Goal: Information Seeking & Learning: Find specific fact

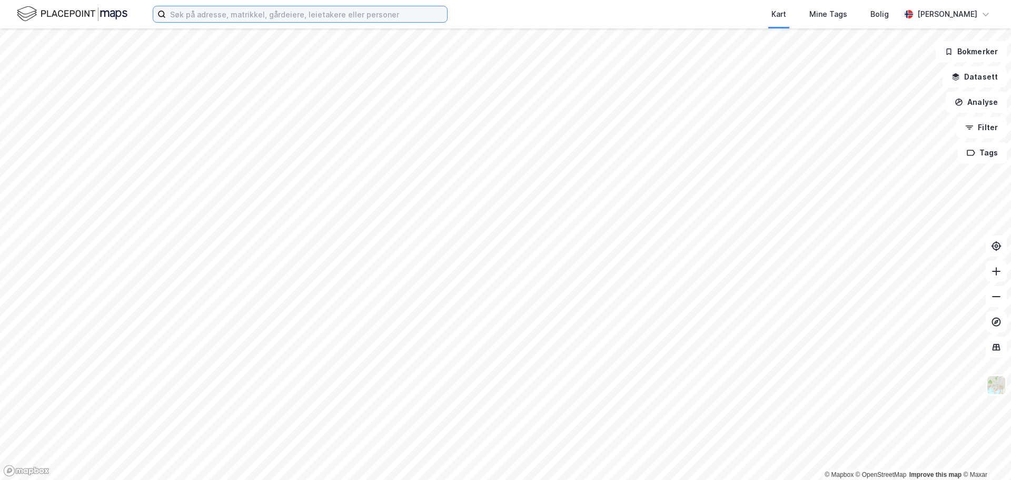
click at [207, 17] on input at bounding box center [306, 14] width 281 height 16
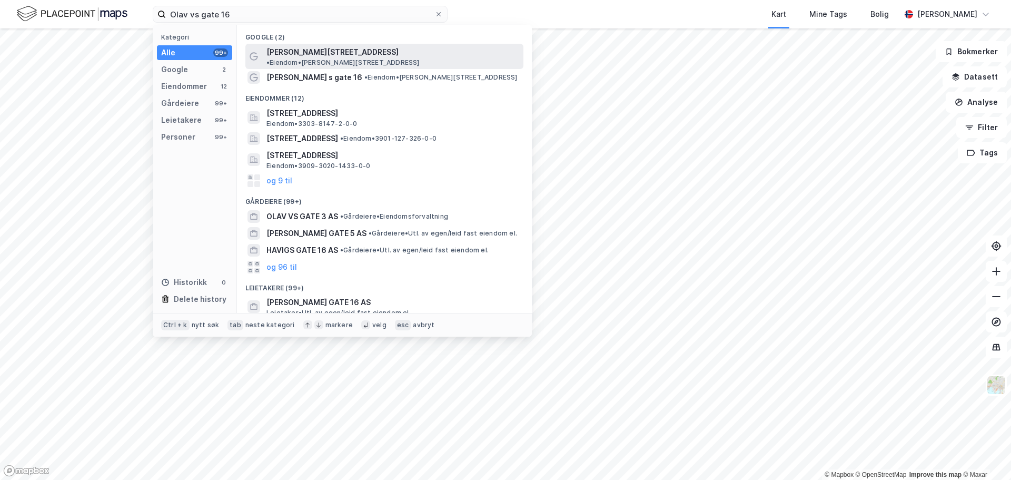
click at [291, 51] on span "[PERSON_NAME][STREET_ADDRESS]" at bounding box center [332, 52] width 132 height 13
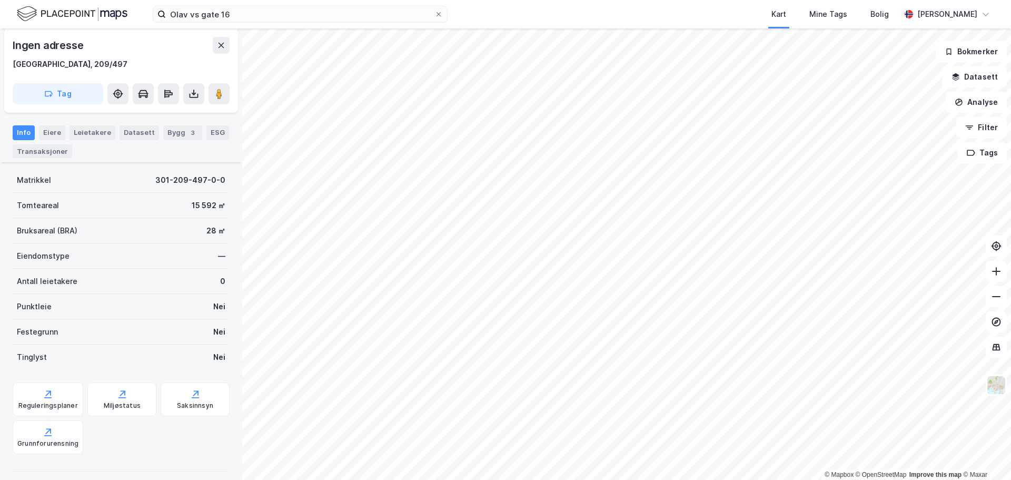
scroll to position [53, 0]
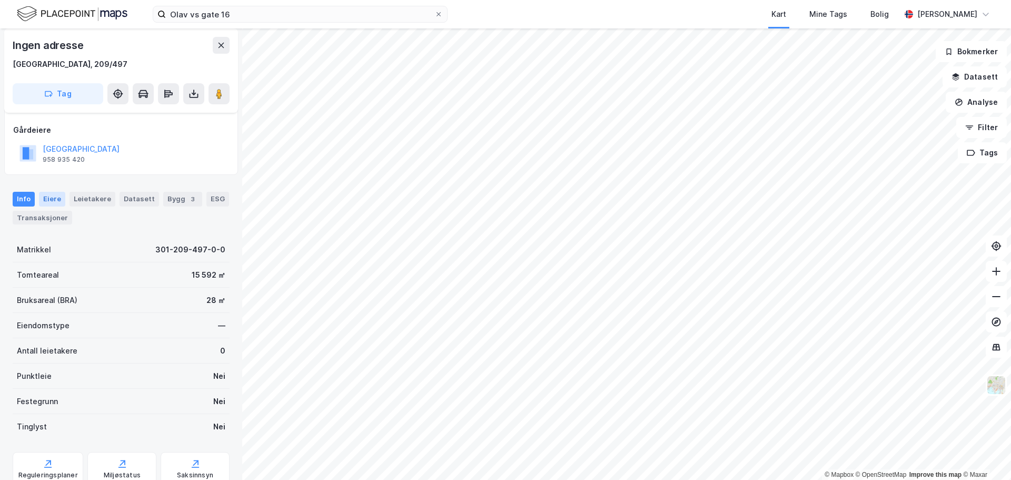
click at [56, 200] on div "Eiere" at bounding box center [52, 199] width 26 height 15
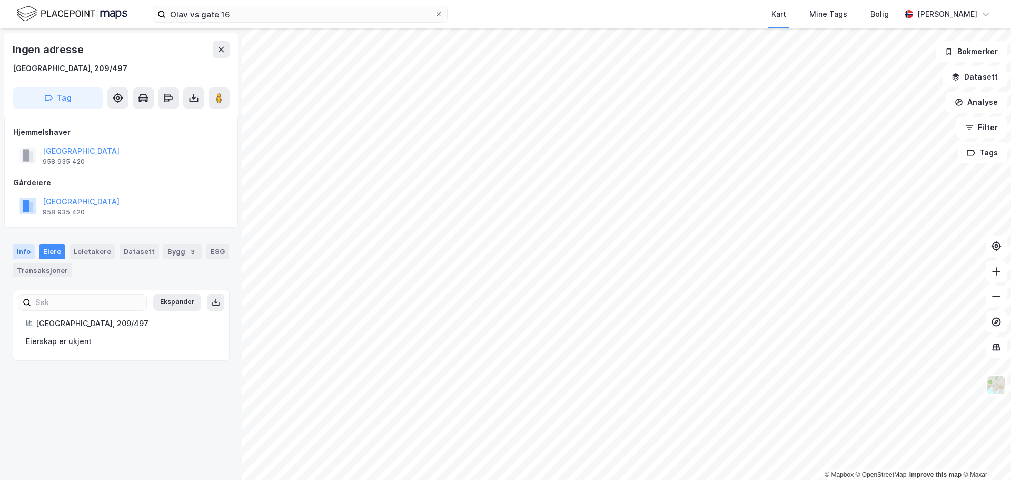
click at [20, 248] on div "Info" at bounding box center [24, 251] width 22 height 15
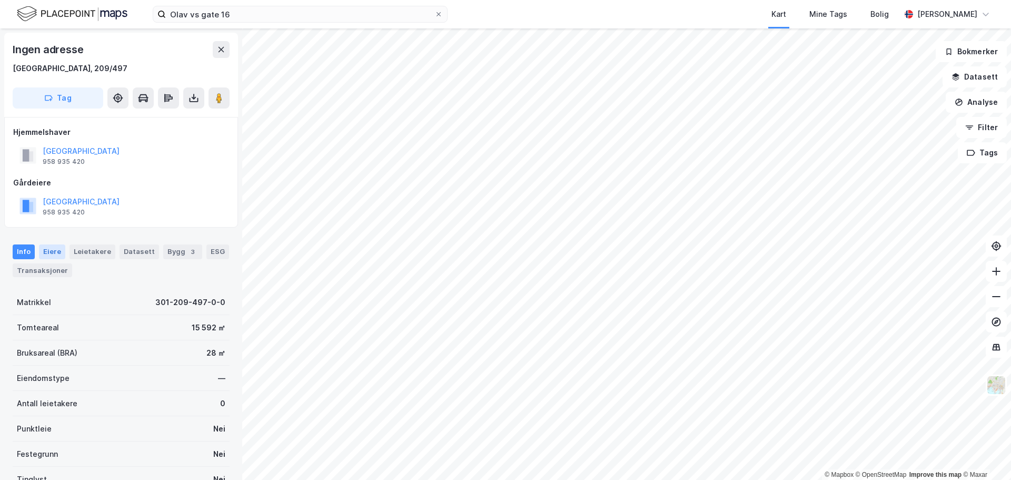
click at [49, 252] on div "Eiere" at bounding box center [52, 251] width 26 height 15
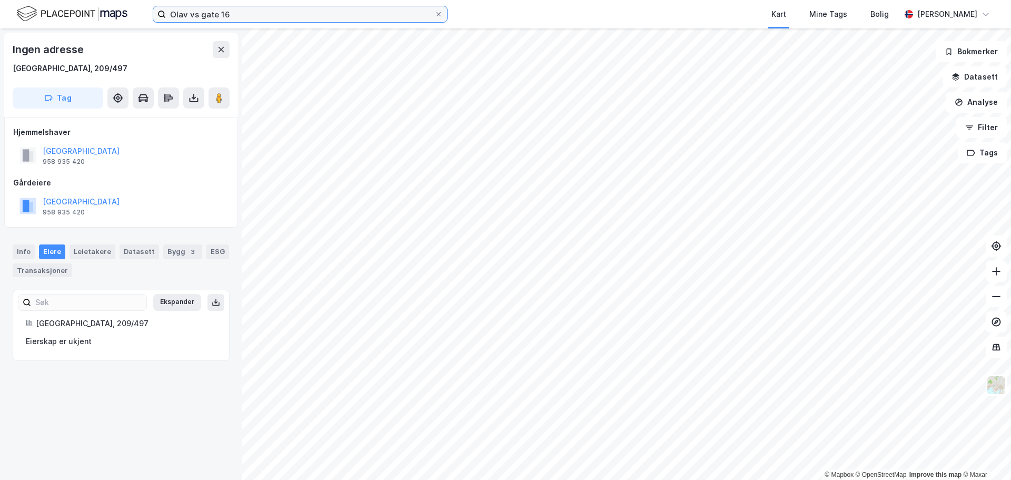
click at [221, 15] on input "Olav vs gate 16" at bounding box center [300, 14] width 269 height 16
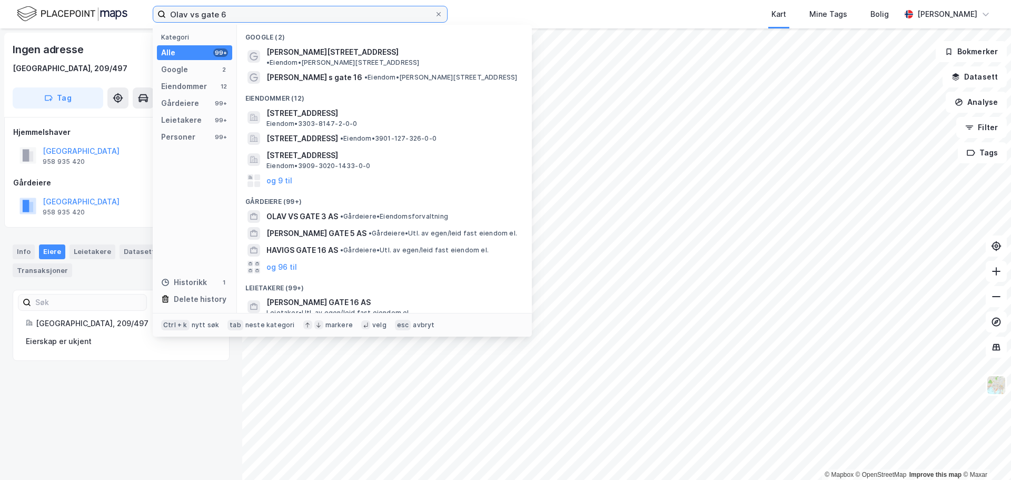
type input "Olav vs gate 6"
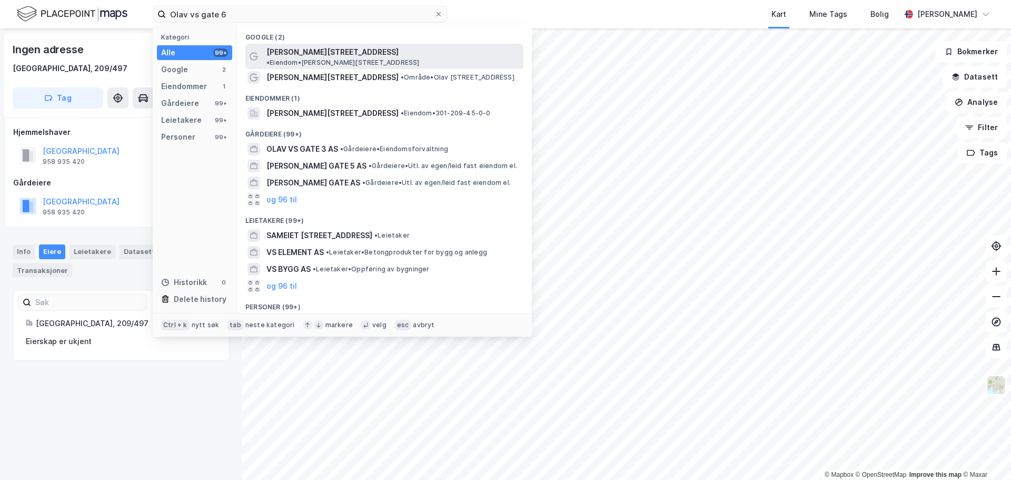
click at [337, 58] on span "• Eiendom • [PERSON_NAME][STREET_ADDRESS]" at bounding box center [342, 62] width 153 height 8
